Goal: Information Seeking & Learning: Learn about a topic

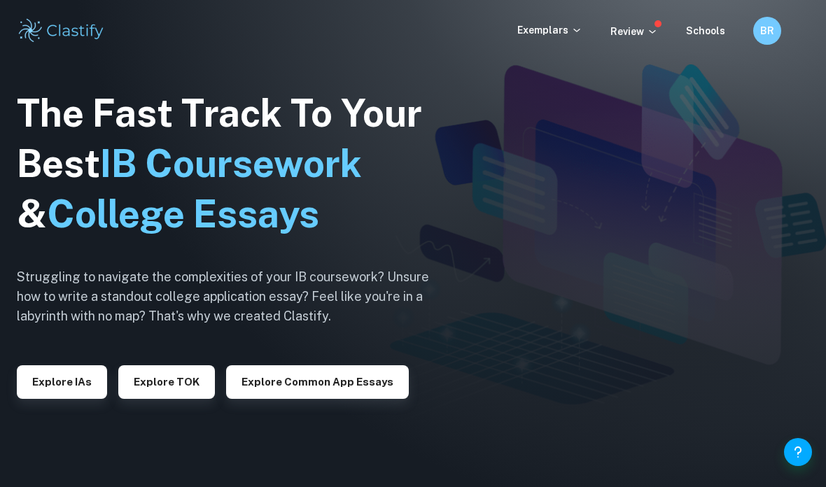
click at [181, 399] on button "Explore TOK" at bounding box center [166, 382] width 97 height 34
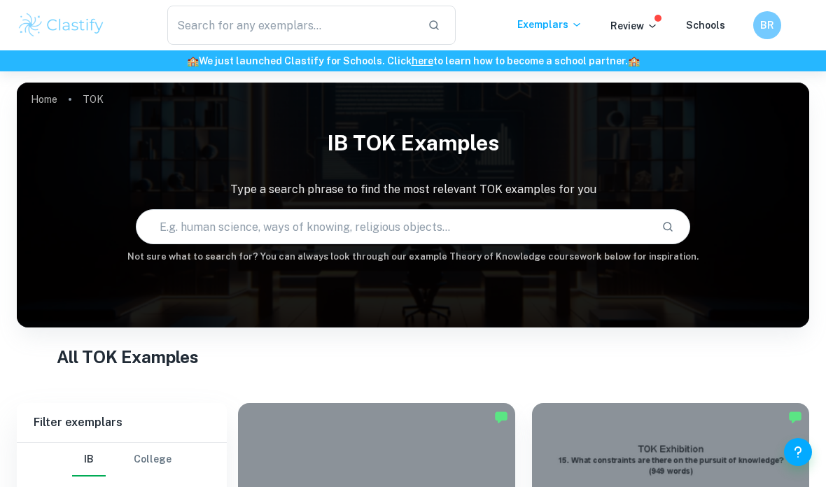
click at [421, 225] on input "text" at bounding box center [393, 226] width 514 height 39
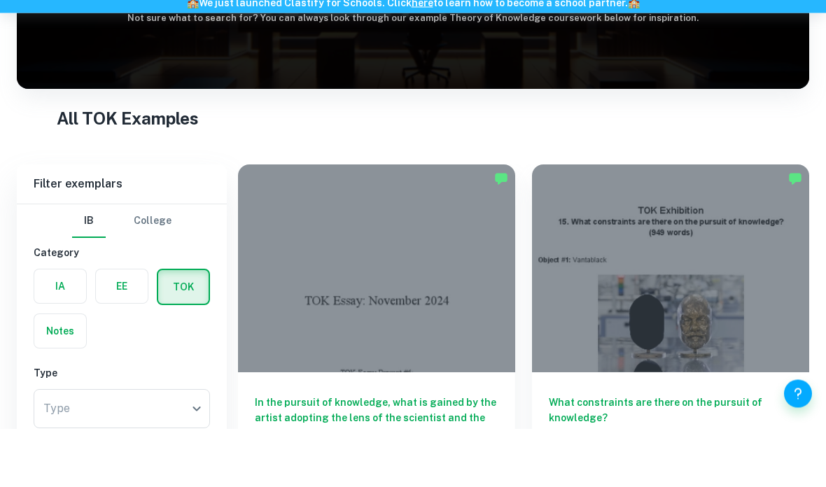
scroll to position [290, 0]
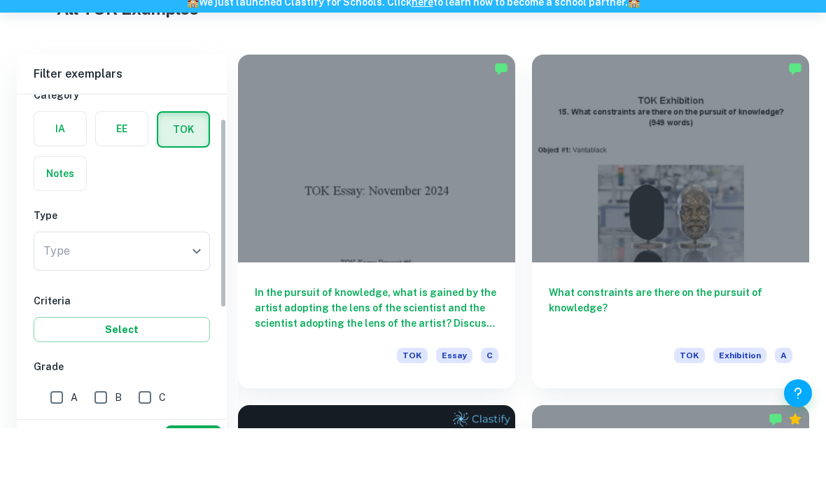
click at [57, 442] on input "A" at bounding box center [57, 456] width 28 height 28
checkbox input "true"
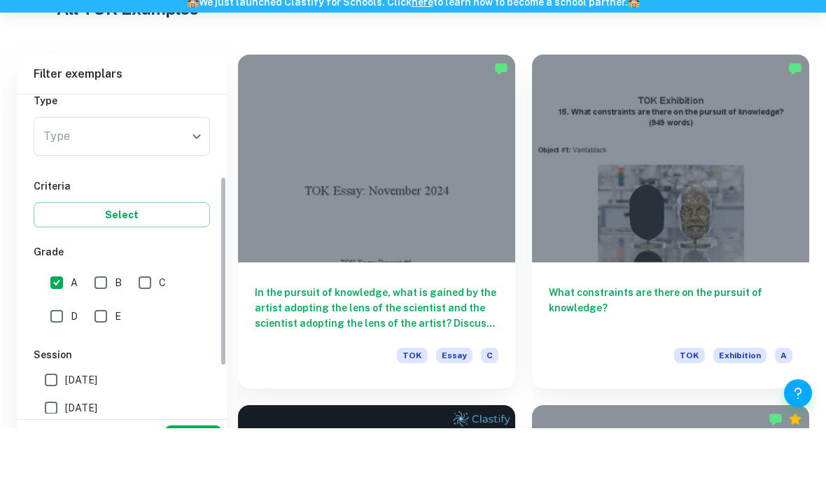
scroll to position [349, 0]
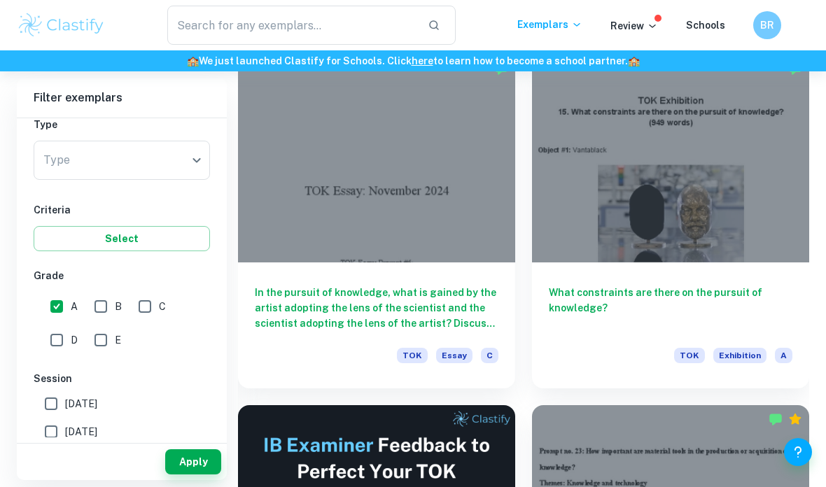
click at [190, 475] on button "Apply" at bounding box center [193, 461] width 56 height 25
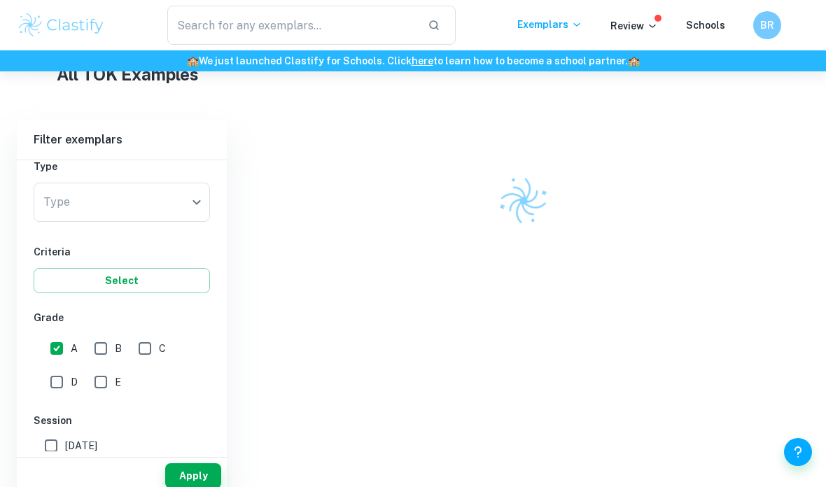
scroll to position [269, 0]
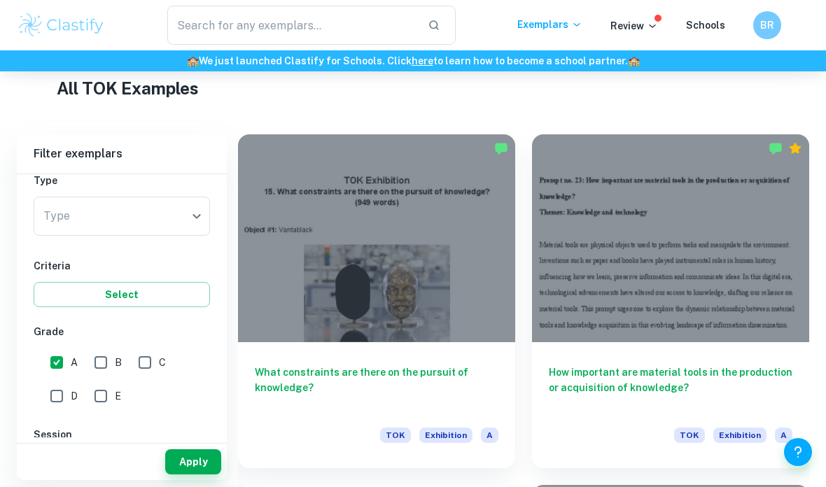
click at [427, 335] on div at bounding box center [376, 238] width 277 height 208
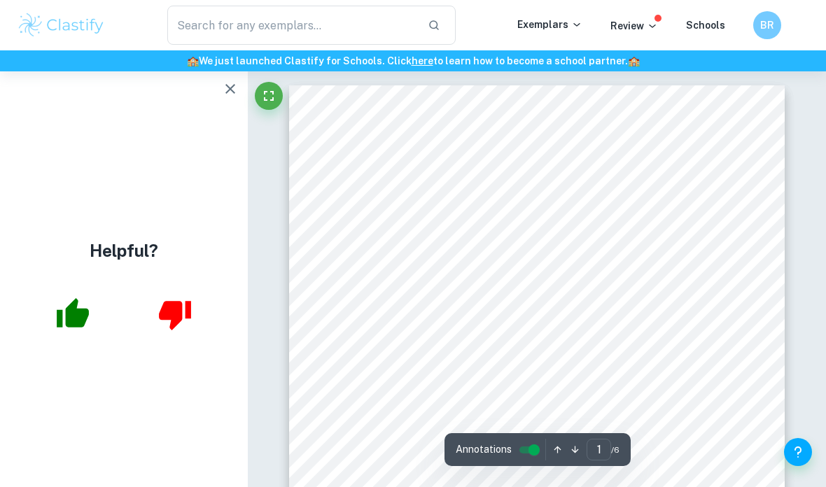
scroll to position [56, 0]
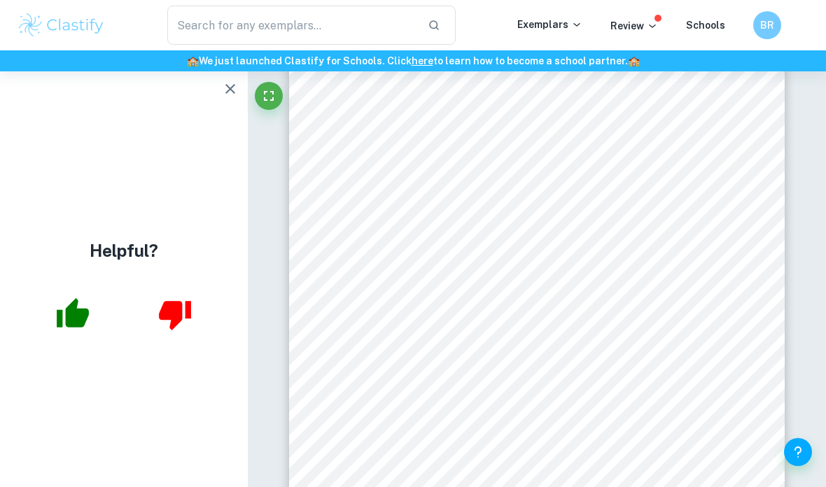
click at [362, 30] on input "text" at bounding box center [291, 25] width 249 height 39
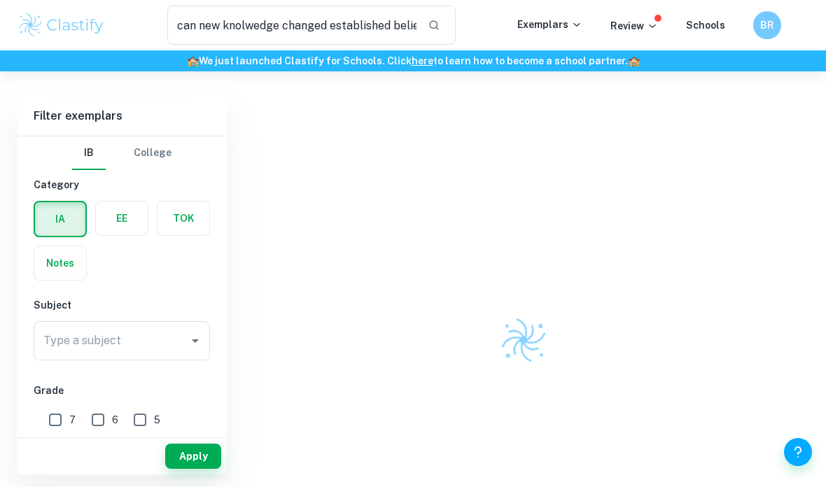
click at [267, 19] on input "can new knolwedge changed established beliefs" at bounding box center [291, 25] width 249 height 39
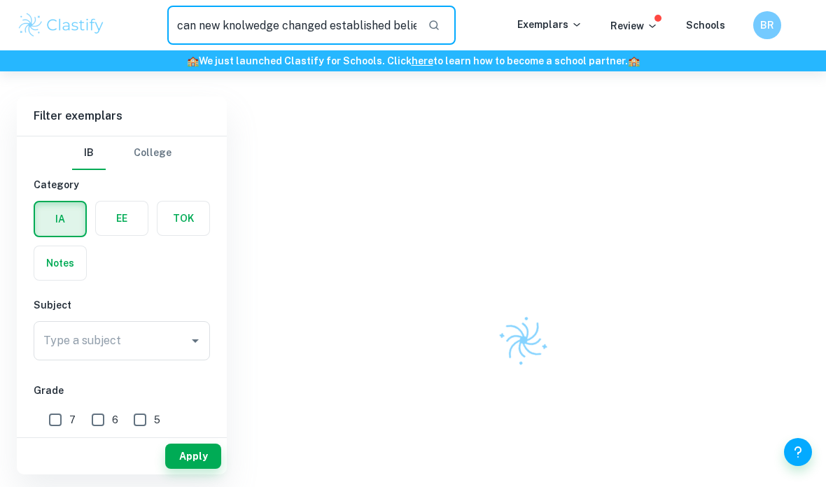
click at [267, 25] on input "can new knolwedge changed established beliefs" at bounding box center [291, 25] width 249 height 39
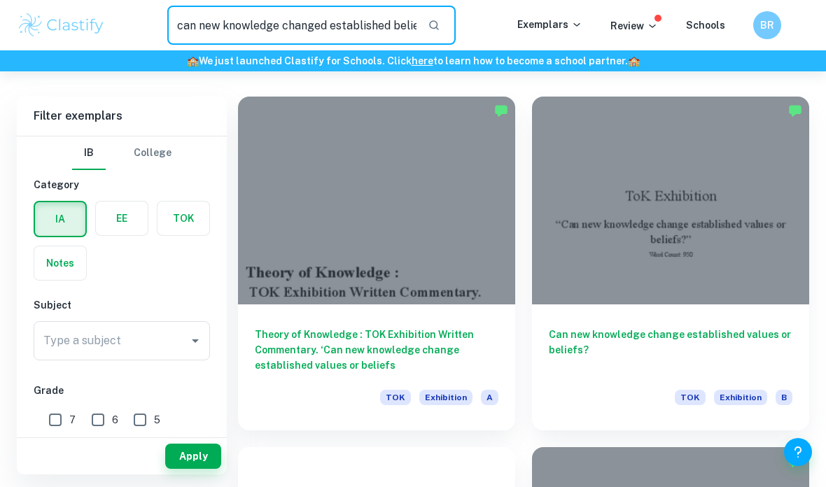
type input "can new knowledge changed established beliefs"
click at [449, 243] on div at bounding box center [376, 201] width 277 height 208
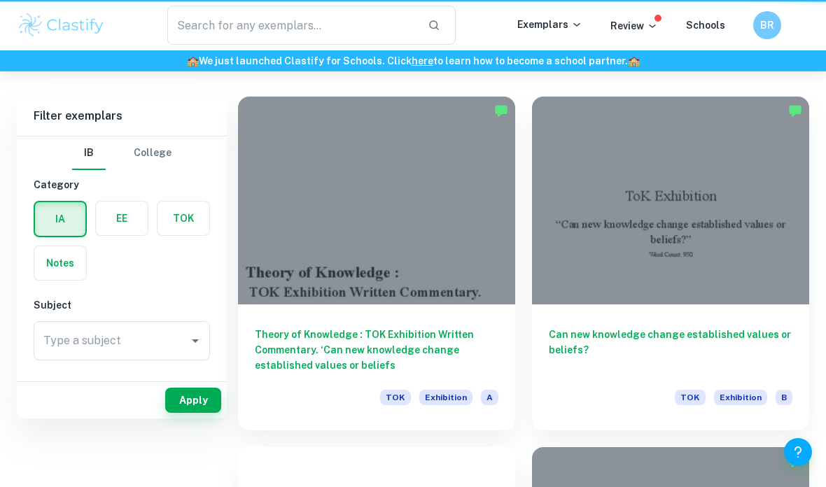
type input "can new knowledge changed established beliefs"
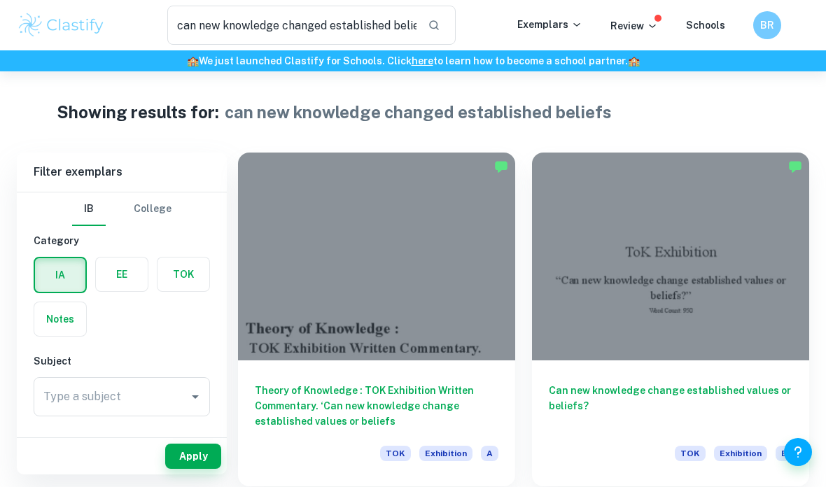
click at [675, 290] on div at bounding box center [670, 257] width 277 height 208
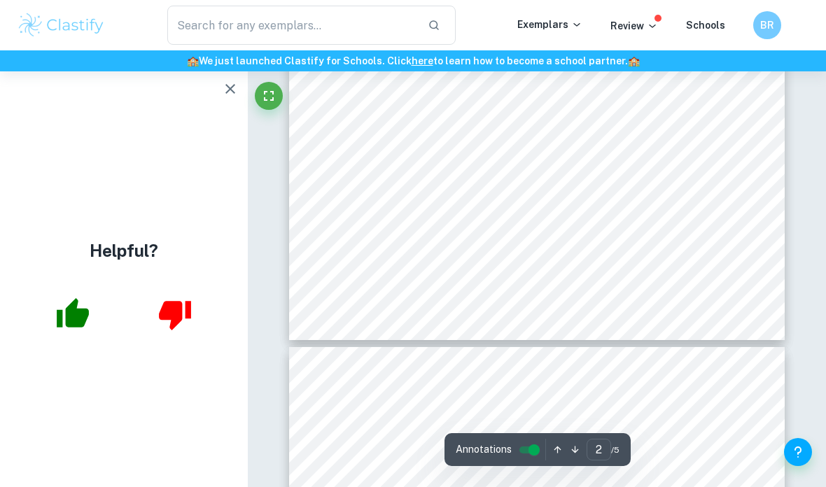
scroll to position [1145, 0]
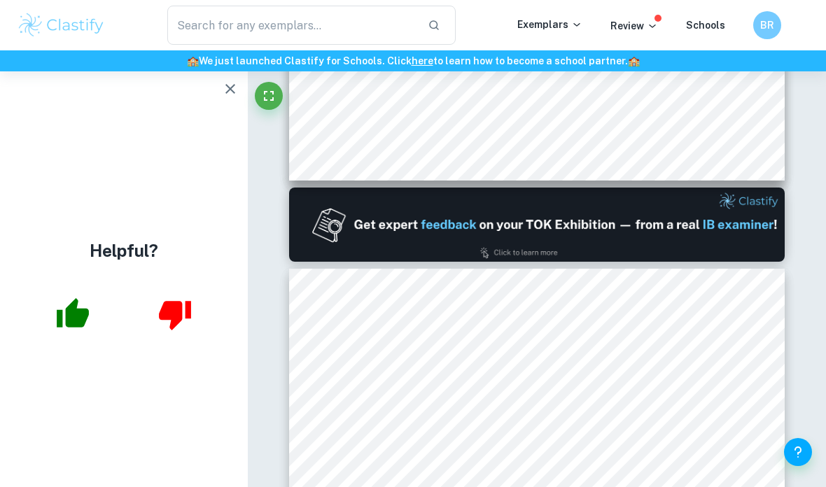
type input "1"
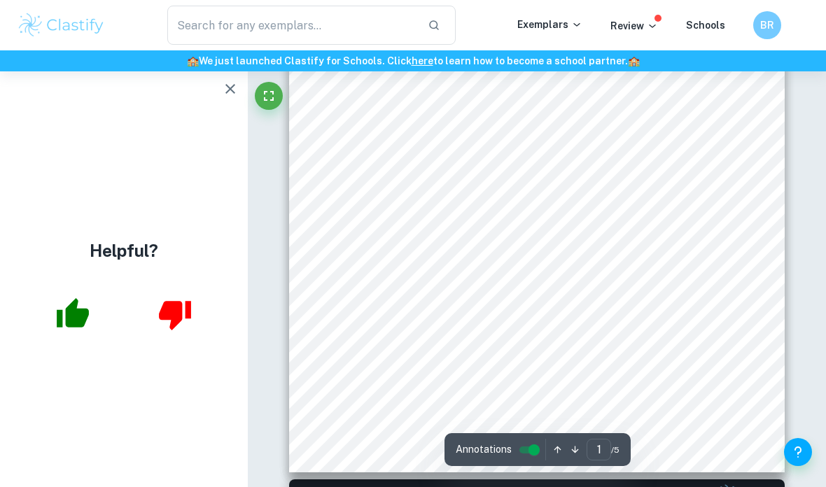
scroll to position [144, 0]
